Goal: Task Accomplishment & Management: Use online tool/utility

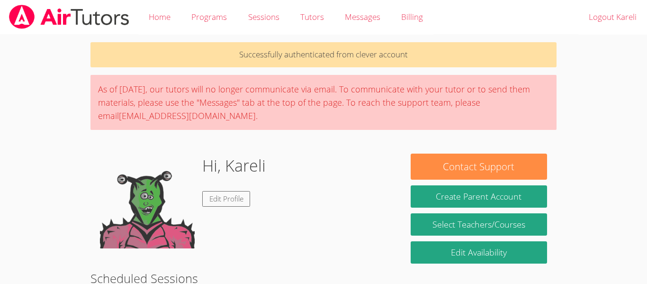
click at [155, 102] on div "As of [DATE], our tutors will no longer communicate via email. To communicate w…" at bounding box center [324, 102] width 466 height 55
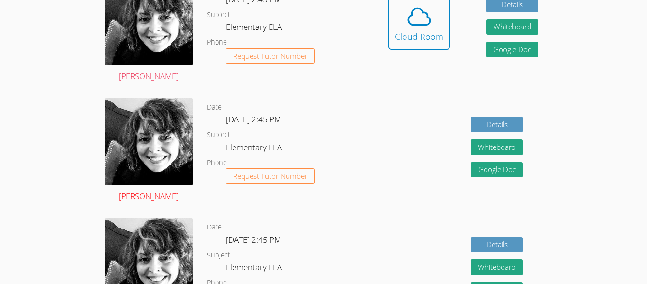
scroll to position [325, 0]
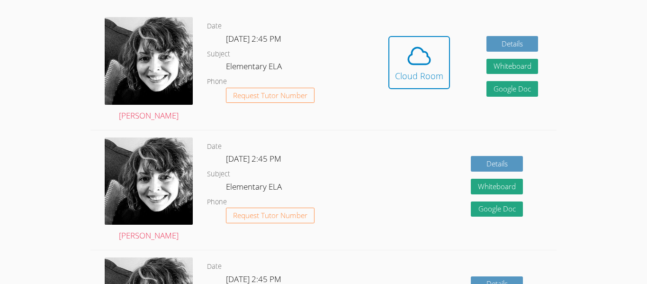
scroll to position [286, 0]
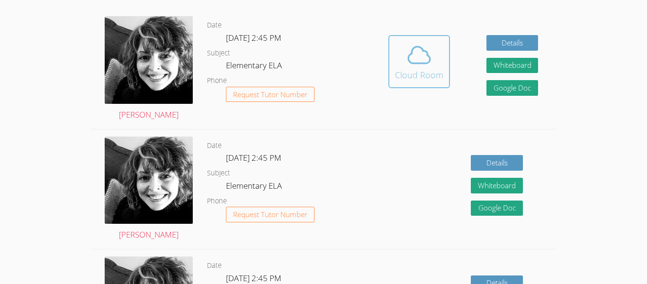
click at [399, 66] on span at bounding box center [419, 55] width 48 height 27
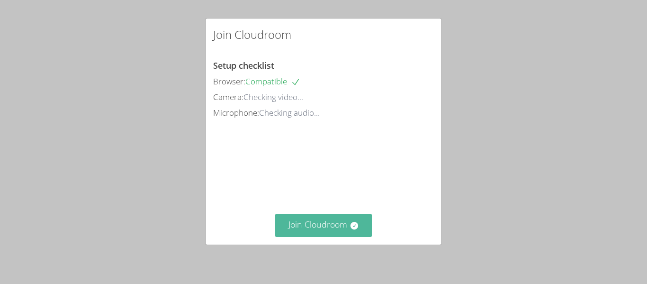
click at [328, 231] on button "Join Cloudroom" at bounding box center [323, 225] width 97 height 23
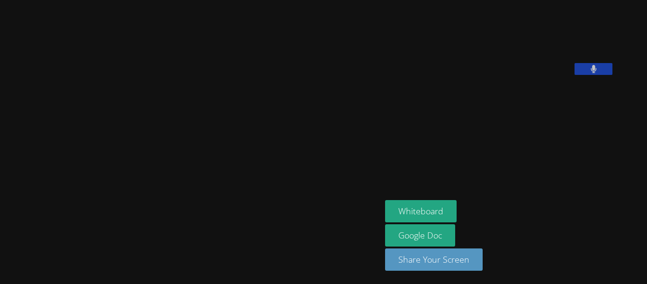
click at [164, 64] on video at bounding box center [191, 123] width 142 height 210
click at [166, 62] on video at bounding box center [191, 123] width 142 height 210
click at [173, 75] on video at bounding box center [191, 123] width 142 height 210
click at [140, 140] on video at bounding box center [191, 123] width 142 height 210
click at [120, 173] on video at bounding box center [191, 123] width 142 height 210
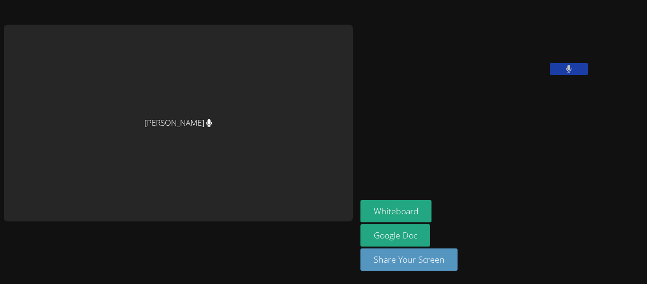
click at [566, 73] on icon at bounding box center [569, 69] width 6 height 8
click at [564, 73] on icon at bounding box center [569, 69] width 10 height 8
click at [188, 132] on div "[PERSON_NAME]" at bounding box center [178, 123] width 349 height 197
click at [209, 164] on div "[PERSON_NAME]" at bounding box center [178, 123] width 349 height 197
click at [218, 178] on div "[PERSON_NAME]" at bounding box center [178, 123] width 349 height 197
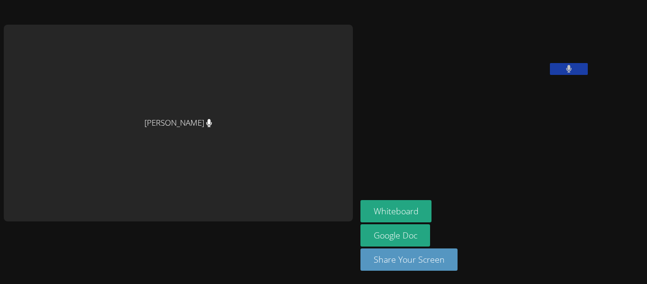
click at [129, 135] on div "[PERSON_NAME]" at bounding box center [178, 123] width 349 height 197
click at [131, 146] on div "[PERSON_NAME]" at bounding box center [178, 123] width 349 height 197
click at [164, 139] on div "[PERSON_NAME]" at bounding box center [178, 123] width 349 height 197
click at [174, 130] on div "[PERSON_NAME]" at bounding box center [178, 123] width 349 height 197
click at [206, 125] on icon at bounding box center [209, 123] width 6 height 8
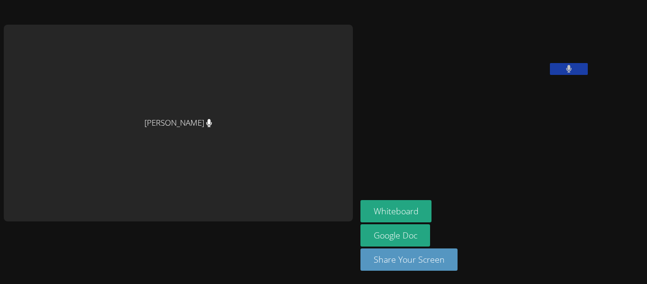
click at [178, 128] on div "[PERSON_NAME]" at bounding box center [178, 123] width 349 height 197
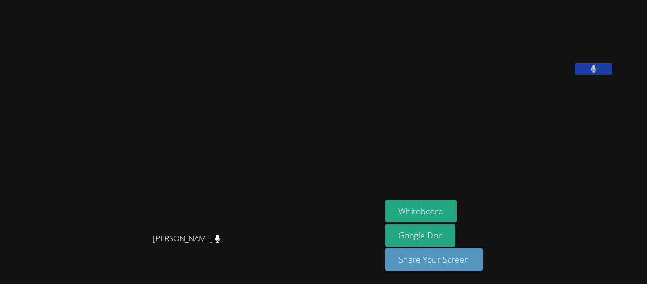
click at [192, 240] on span "[PERSON_NAME]" at bounding box center [187, 239] width 68 height 14
click at [200, 241] on span "[PERSON_NAME]" at bounding box center [187, 239] width 68 height 14
click at [208, 246] on div "[PERSON_NAME]" at bounding box center [191, 247] width 374 height 38
click at [207, 244] on span "[PERSON_NAME]" at bounding box center [187, 239] width 68 height 14
click at [210, 246] on div "[PERSON_NAME]" at bounding box center [191, 247] width 374 height 38
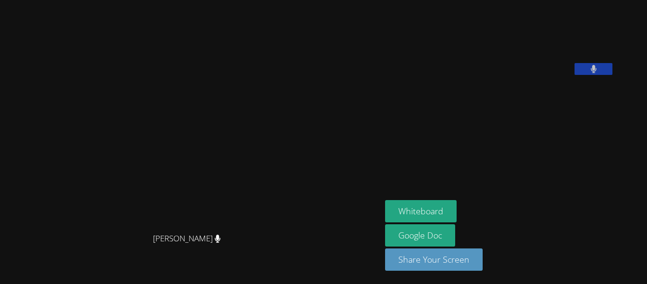
click at [212, 244] on span "[PERSON_NAME]" at bounding box center [187, 239] width 68 height 14
click at [221, 243] on icon at bounding box center [218, 239] width 6 height 8
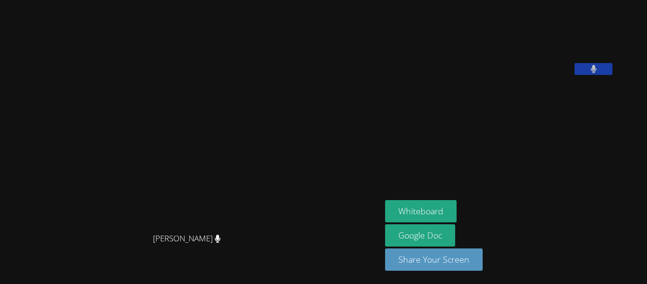
click at [229, 254] on div "[PERSON_NAME]" at bounding box center [191, 247] width 374 height 38
click at [220, 225] on video at bounding box center [191, 123] width 142 height 210
click at [204, 248] on div "[PERSON_NAME]" at bounding box center [191, 247] width 374 height 38
click at [215, 238] on icon at bounding box center [218, 239] width 6 height 8
click at [218, 237] on icon at bounding box center [218, 239] width 6 height 8
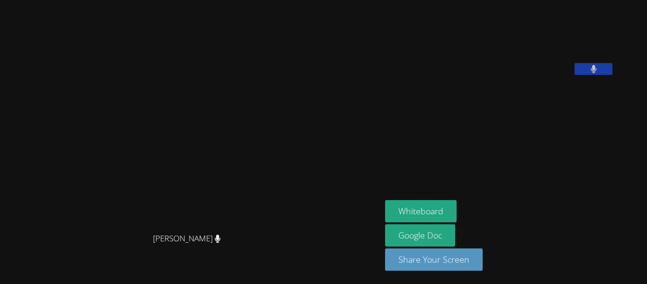
click at [220, 241] on div "[PERSON_NAME]" at bounding box center [191, 247] width 374 height 38
click at [224, 237] on div "[PERSON_NAME]" at bounding box center [191, 247] width 374 height 38
click at [220, 244] on div "[PERSON_NAME]" at bounding box center [191, 247] width 374 height 38
click at [613, 75] on button at bounding box center [594, 69] width 38 height 12
click at [599, 73] on icon at bounding box center [594, 69] width 10 height 8
